Goal: Task Accomplishment & Management: Use online tool/utility

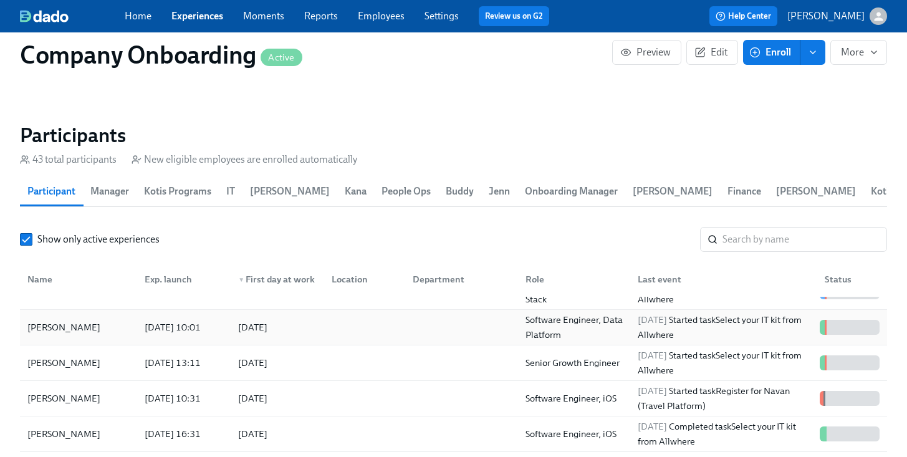
scroll to position [26, 0]
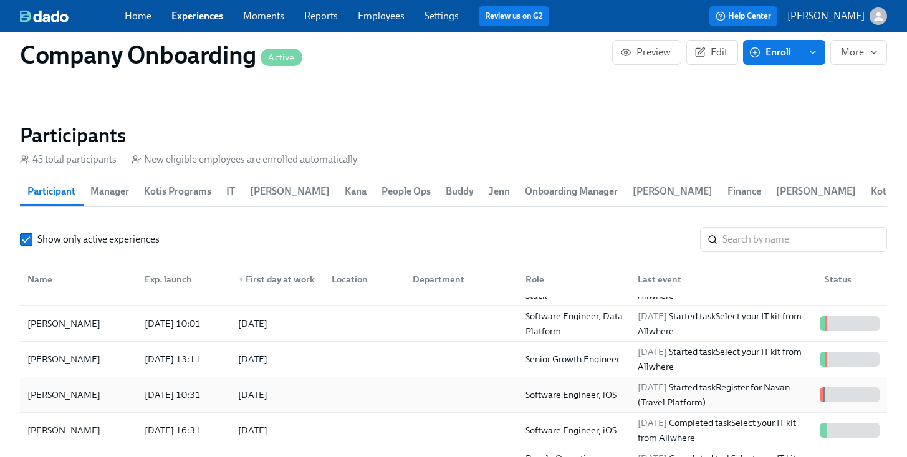
click at [382, 405] on div at bounding box center [362, 394] width 81 height 25
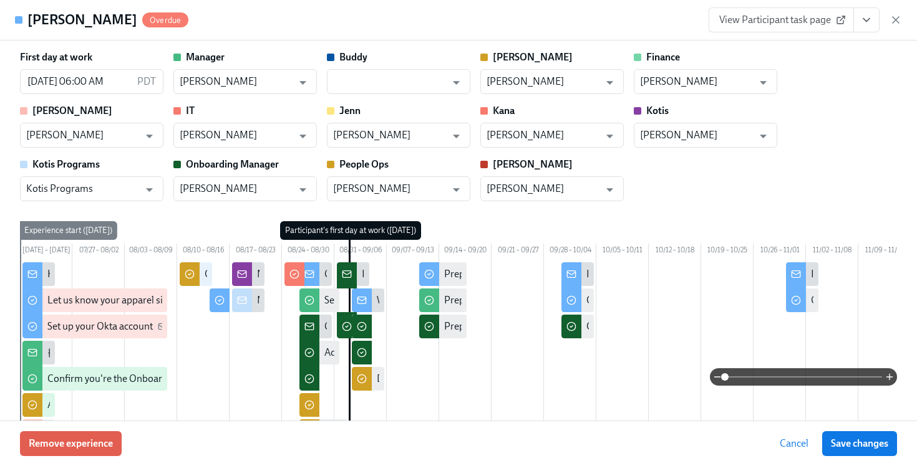
click at [894, 26] on div "View Participant task page" at bounding box center [804, 19] width 193 height 25
click at [894, 17] on icon "button" at bounding box center [895, 20] width 12 height 12
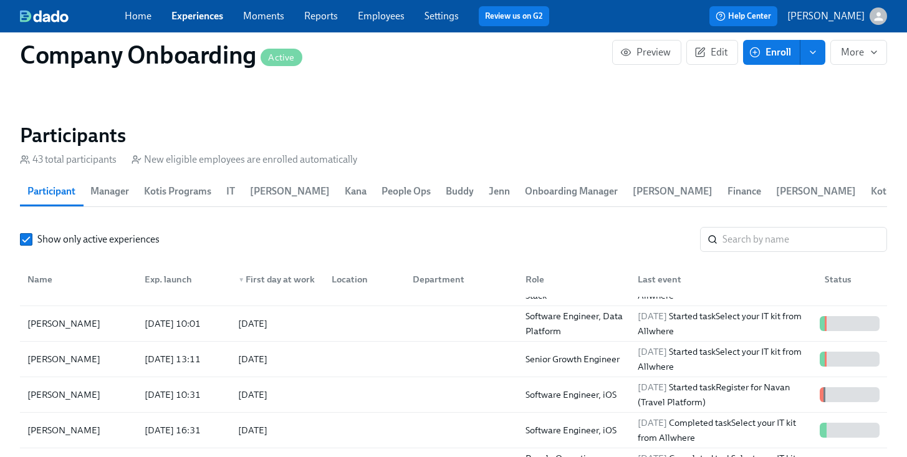
click at [385, 21] on link "Employees" at bounding box center [381, 16] width 47 height 12
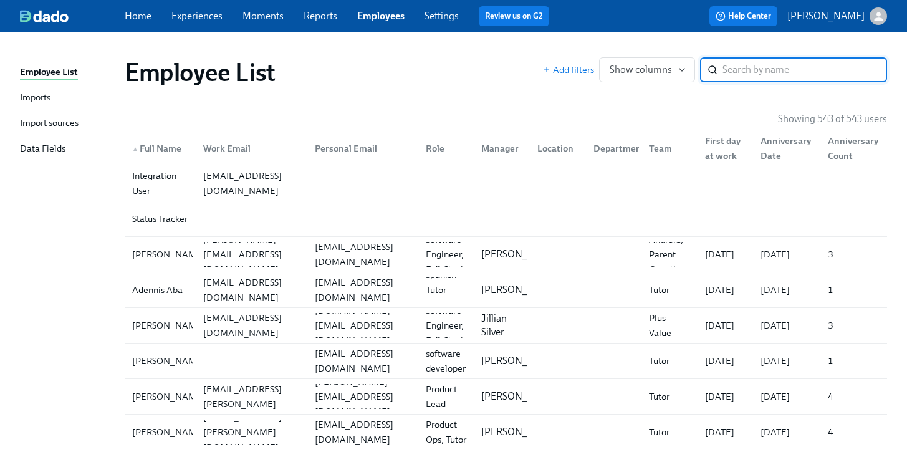
click at [47, 97] on div "Imports" at bounding box center [35, 98] width 31 height 16
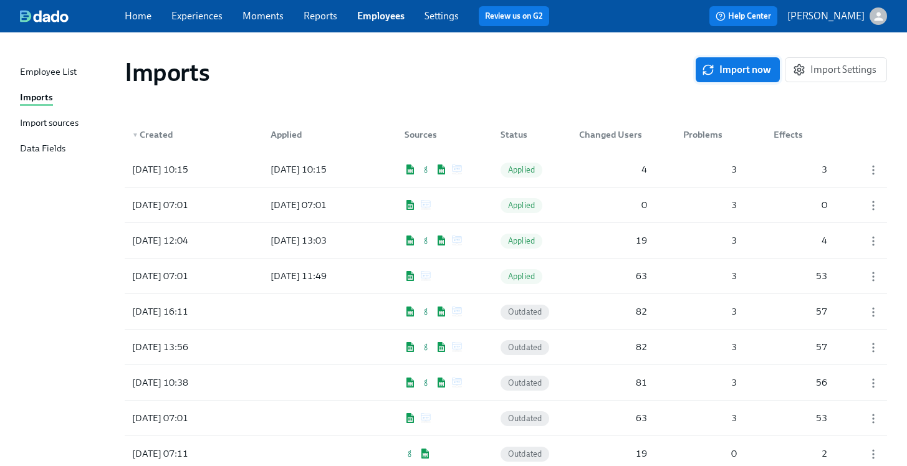
click at [745, 69] on span "Import now" at bounding box center [738, 70] width 67 height 12
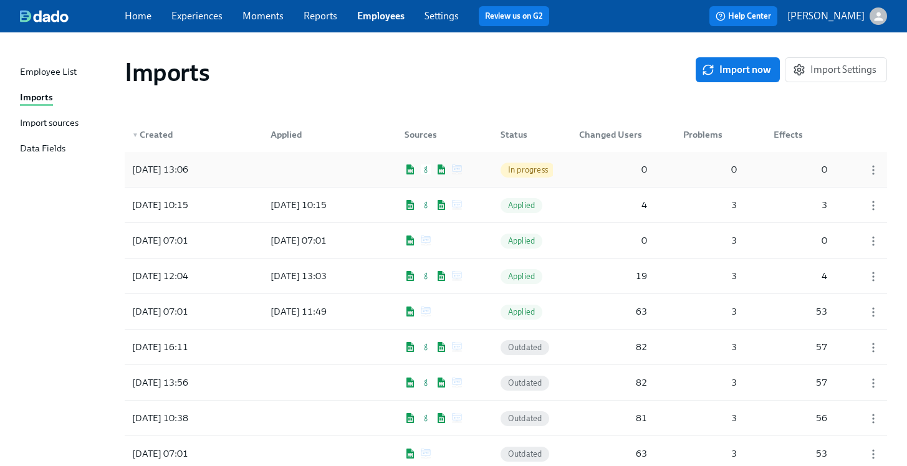
click at [370, 168] on div at bounding box center [317, 169] width 112 height 25
